Goal: Navigation & Orientation: Find specific page/section

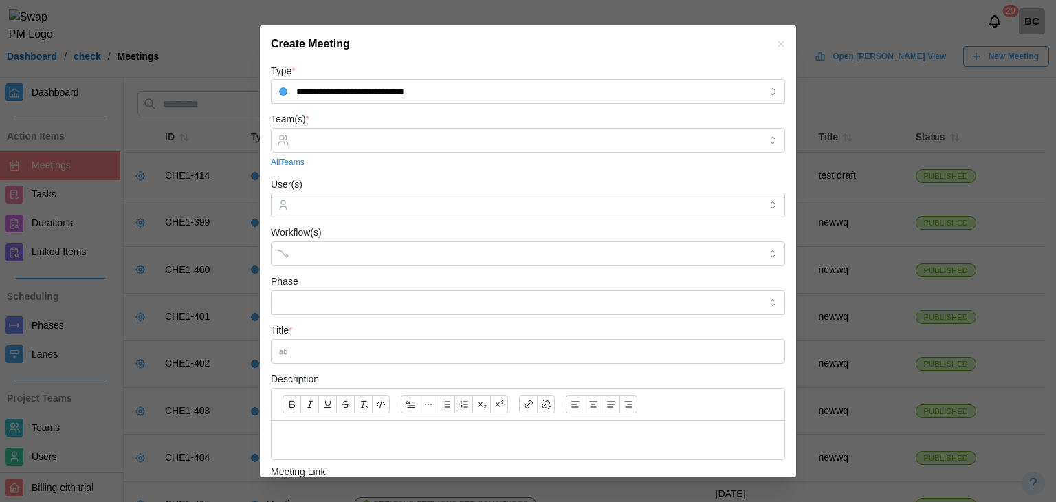
scroll to position [187, 0]
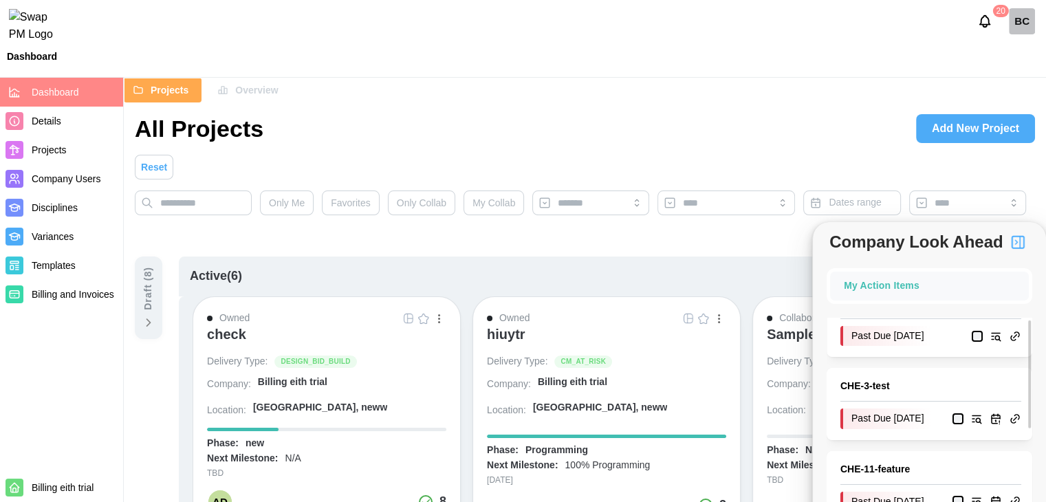
scroll to position [69, 0]
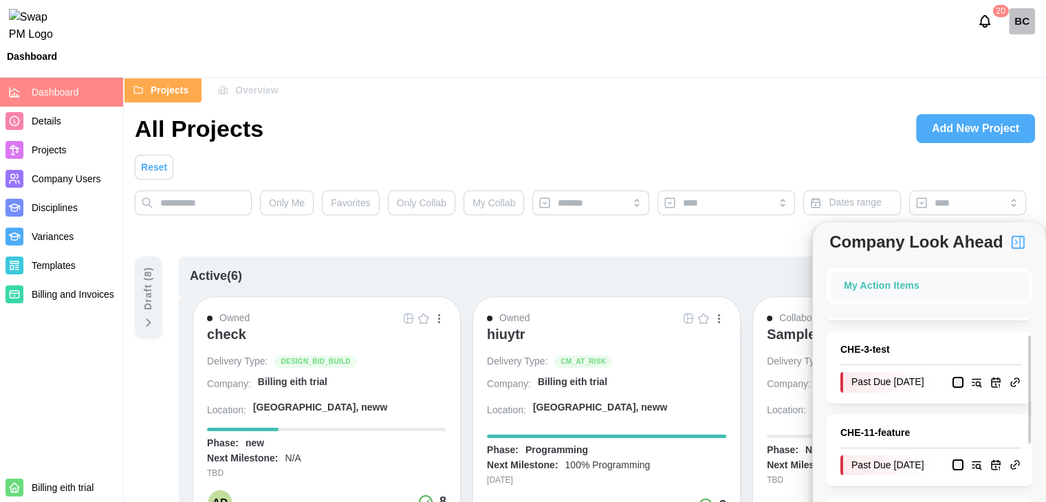
click at [875, 347] on link "CHE - 3 - test" at bounding box center [930, 349] width 181 height 15
click at [857, 349] on link "CHE - 3 - test" at bounding box center [930, 349] width 181 height 15
click at [878, 353] on link "CHE - 3 - test" at bounding box center [930, 349] width 181 height 15
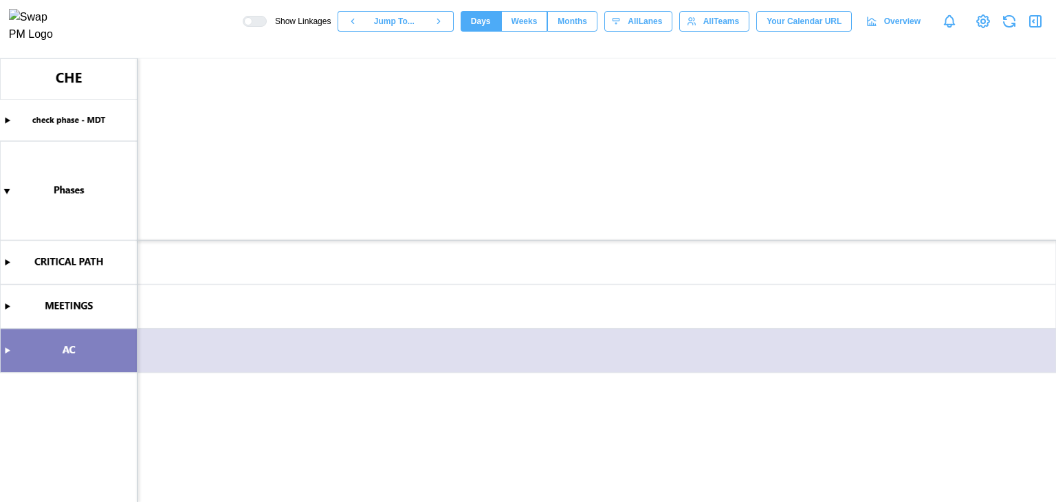
scroll to position [0, 622]
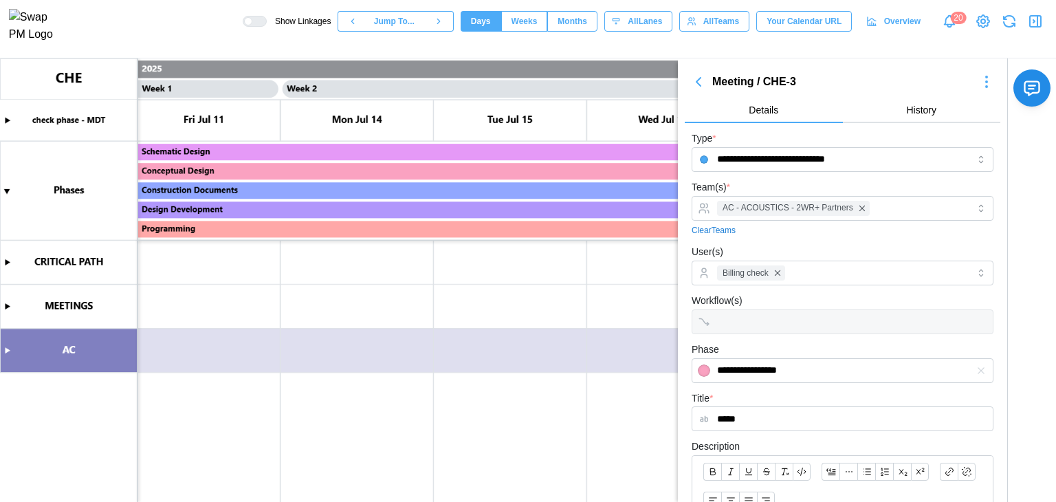
click at [701, 85] on icon "button" at bounding box center [698, 82] width 17 height 17
click at [699, 85] on icon "button" at bounding box center [698, 82] width 17 height 17
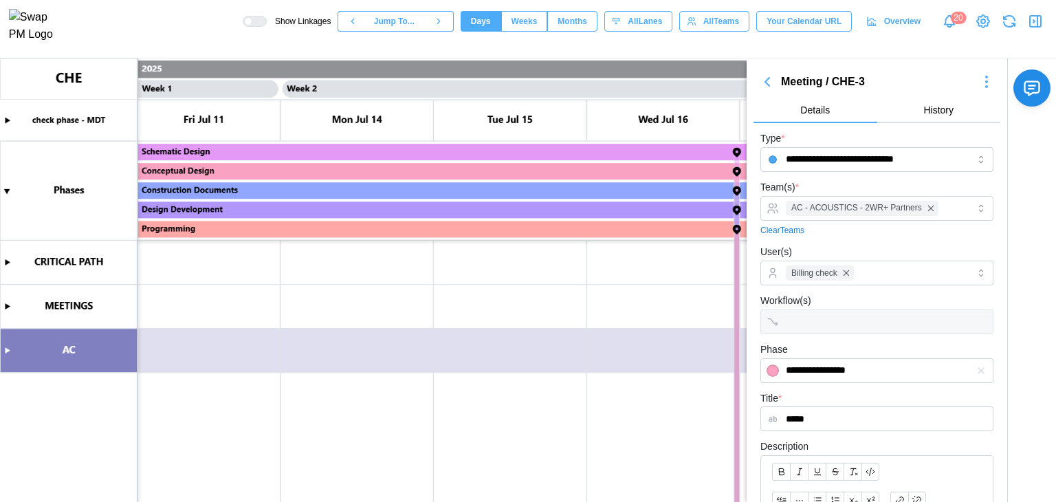
click at [765, 82] on icon "button" at bounding box center [767, 82] width 17 height 17
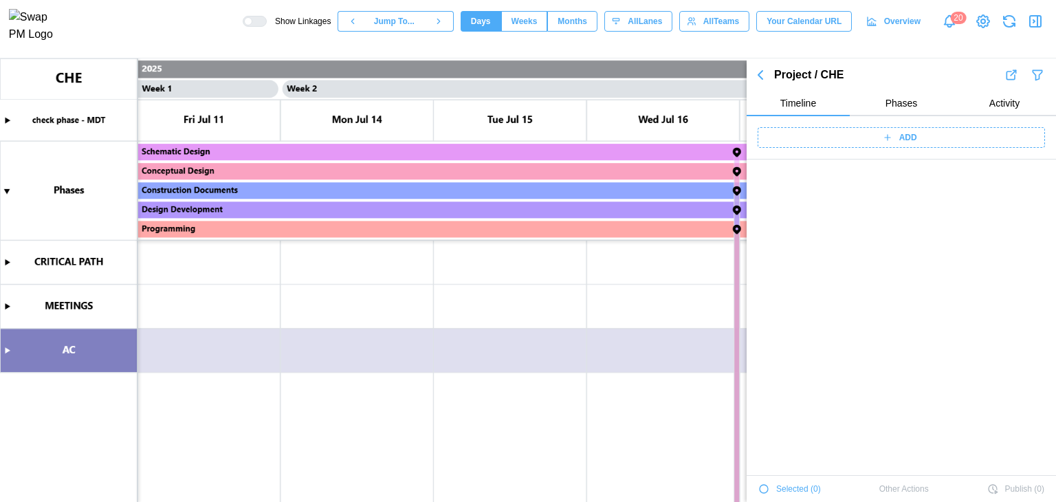
scroll to position [382, 0]
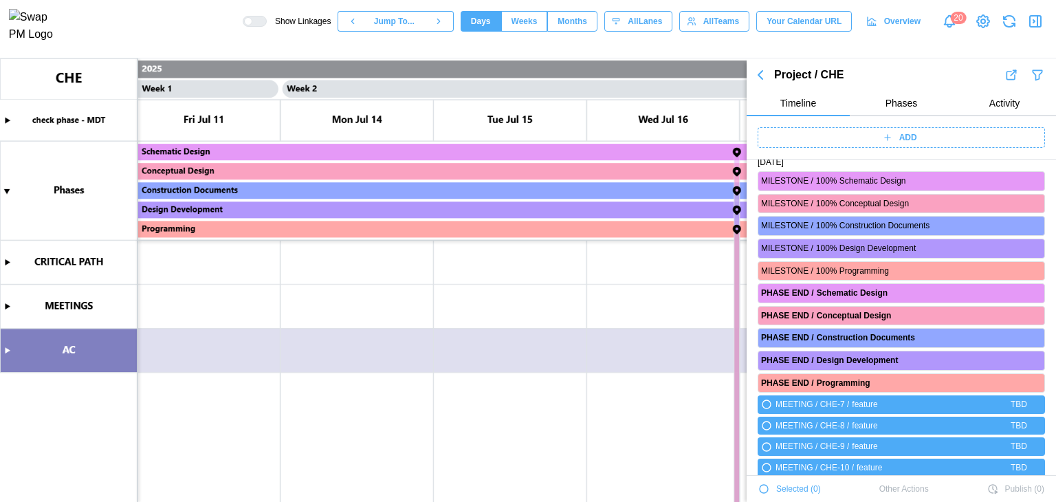
click at [761, 70] on icon "button" at bounding box center [760, 75] width 17 height 17
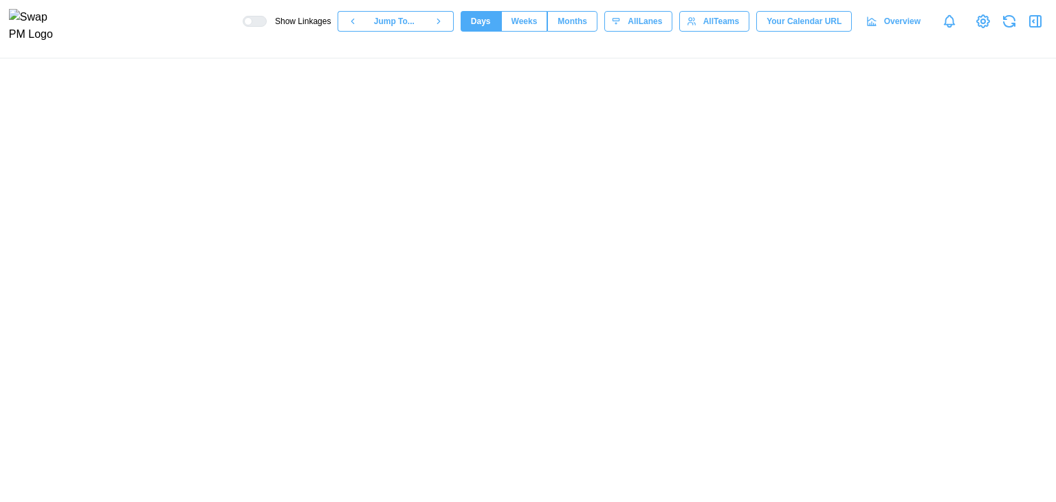
scroll to position [0, 622]
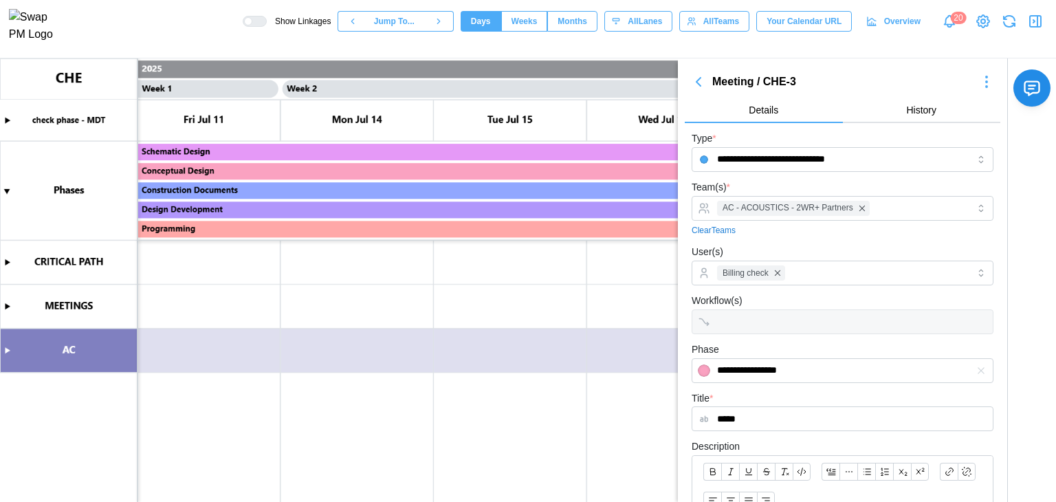
click at [1031, 30] on icon "button" at bounding box center [1035, 21] width 17 height 17
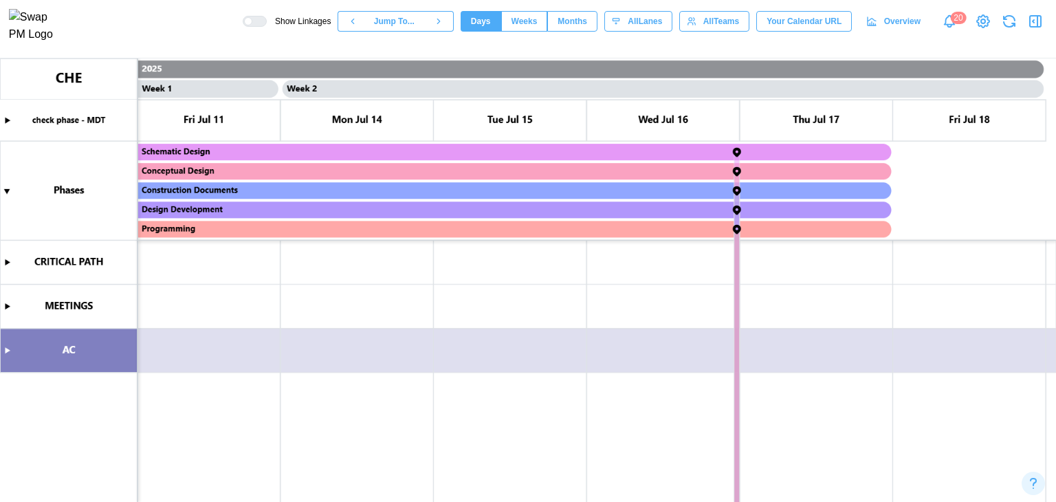
click at [1031, 30] on icon "button" at bounding box center [1035, 21] width 17 height 17
click at [1035, 27] on icon "button" at bounding box center [1035, 21] width 17 height 17
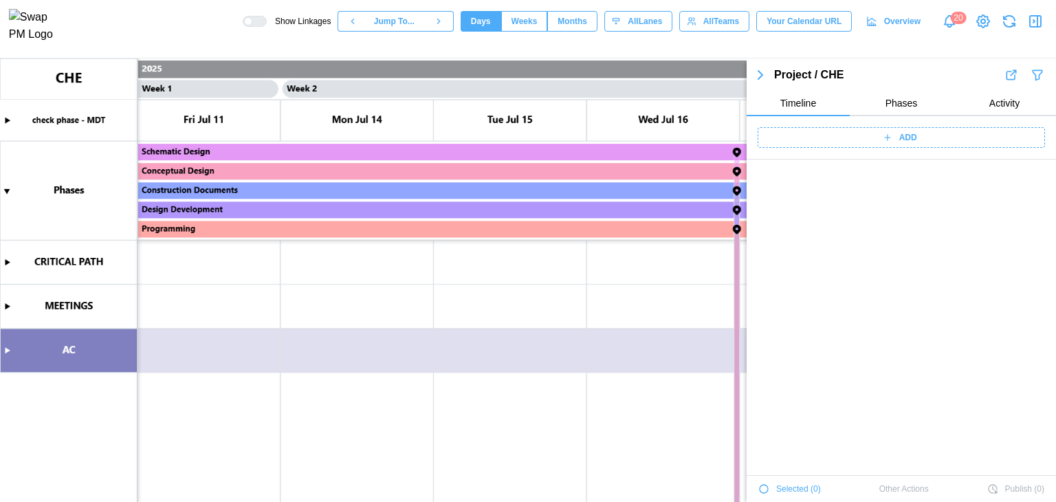
click at [1035, 27] on icon "button" at bounding box center [1035, 21] width 17 height 17
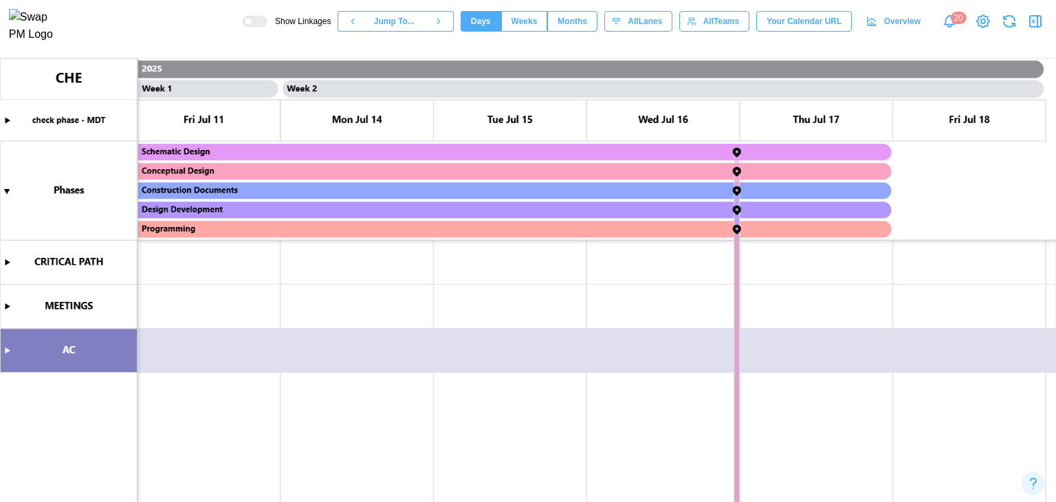
click at [1035, 27] on icon "button" at bounding box center [1035, 21] width 17 height 17
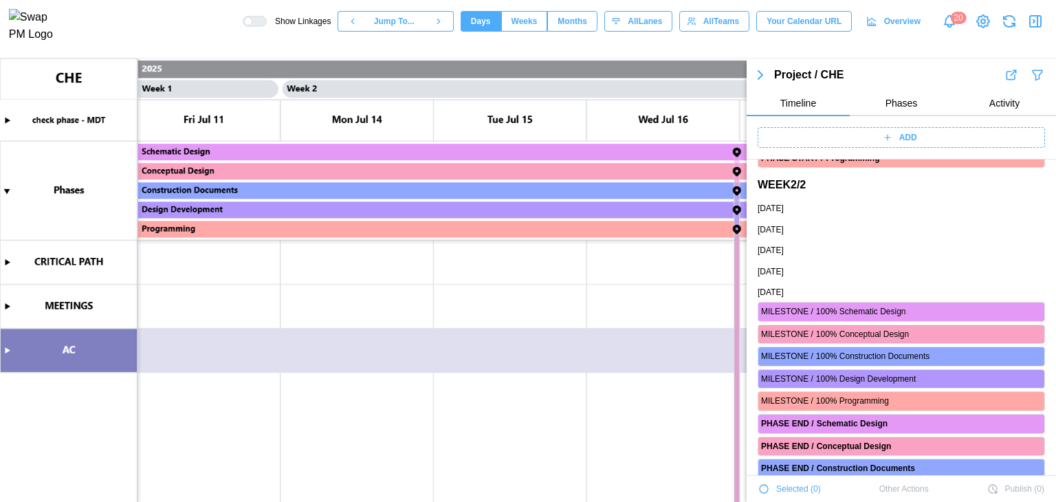
scroll to position [0, 0]
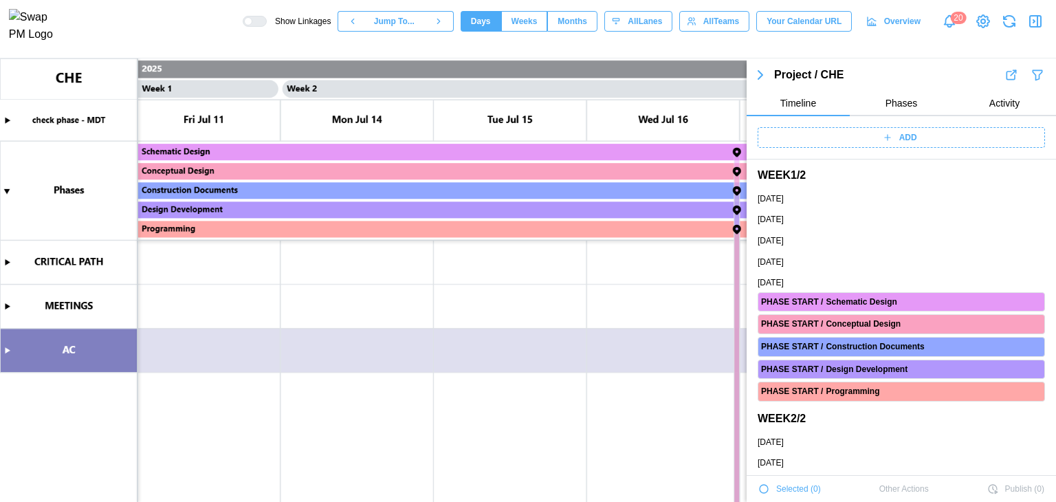
click at [1035, 25] on icon "button" at bounding box center [1035, 21] width 17 height 17
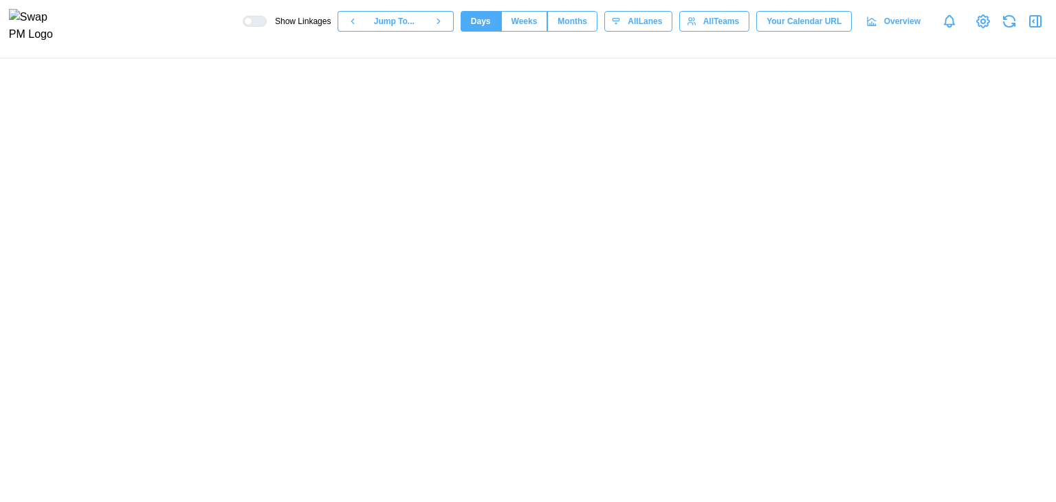
scroll to position [0, 622]
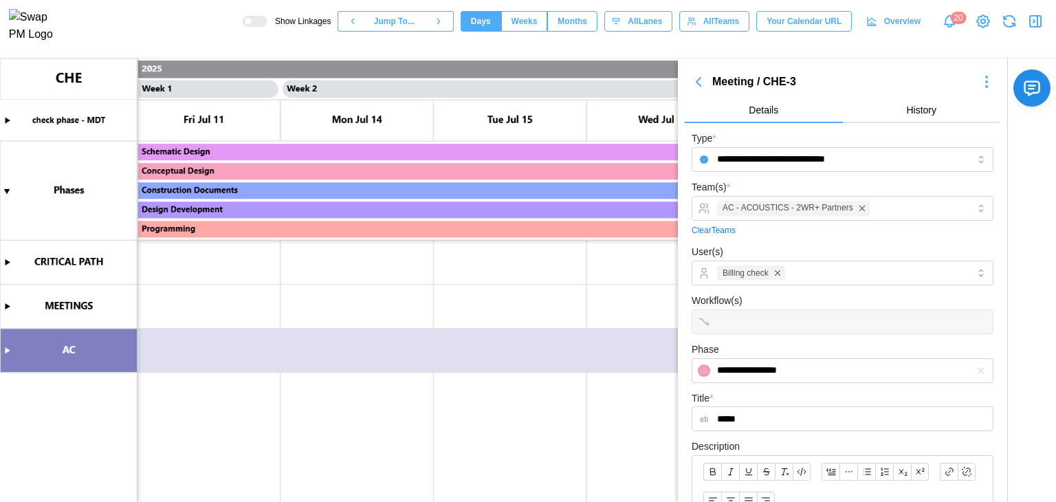
click at [694, 85] on icon "button" at bounding box center [698, 82] width 17 height 17
click at [698, 85] on icon "button" at bounding box center [698, 82] width 17 height 17
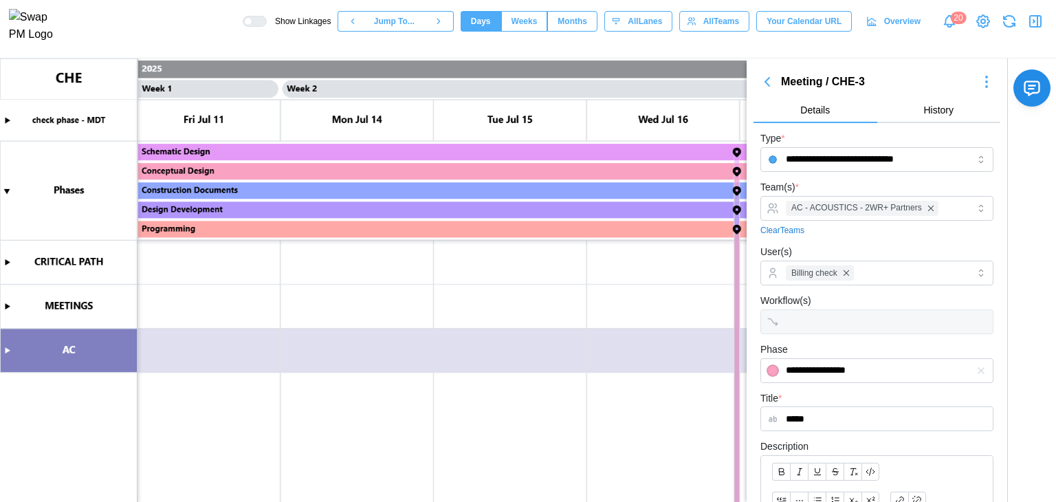
click at [765, 83] on icon "button" at bounding box center [767, 82] width 17 height 17
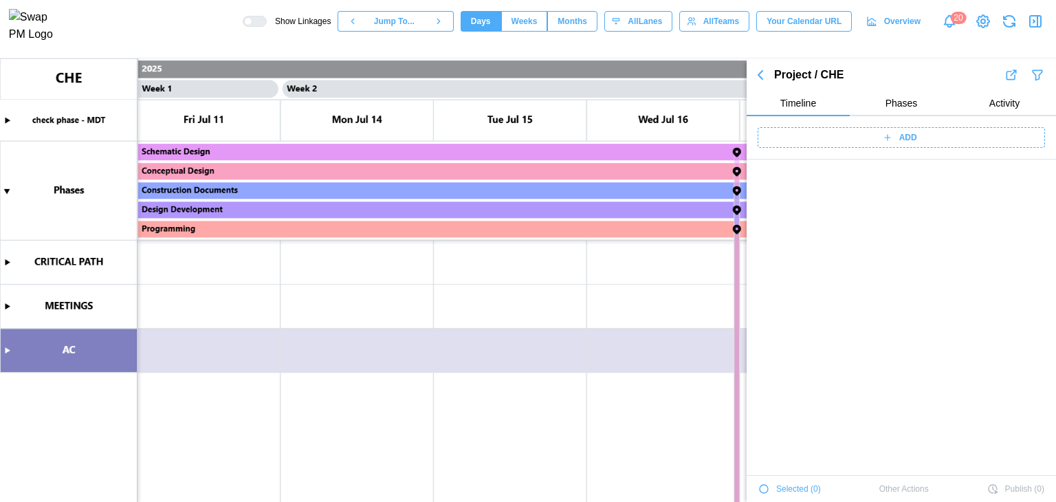
scroll to position [382, 0]
